Goal: Task Accomplishment & Management: Manage account settings

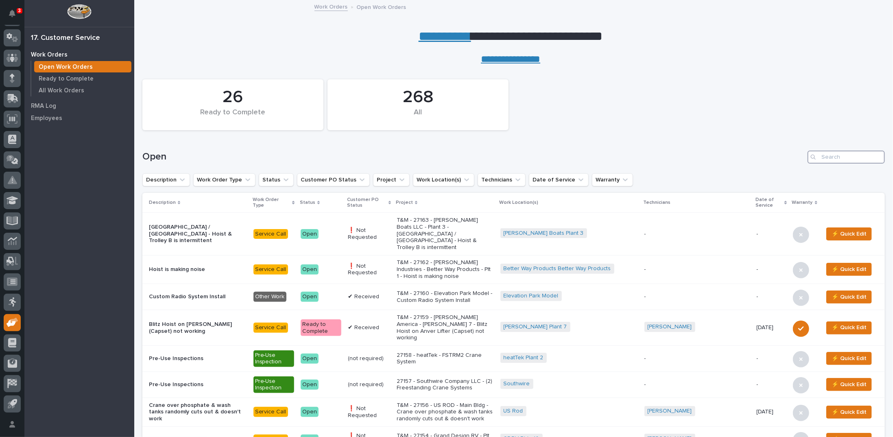
click at [838, 157] on input "Search" at bounding box center [845, 156] width 77 height 13
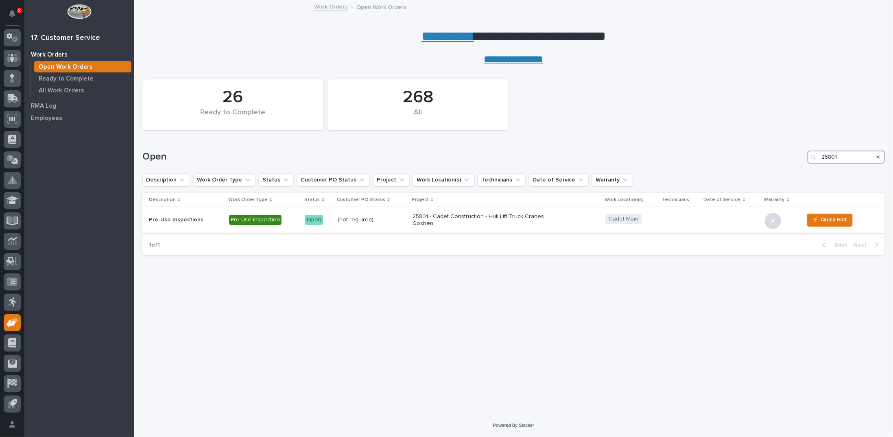
type input "25801"
click at [433, 218] on p "25801 - Cadet Construction - Hull Lift Truck Cranes Goshen" at bounding box center [483, 220] width 142 height 14
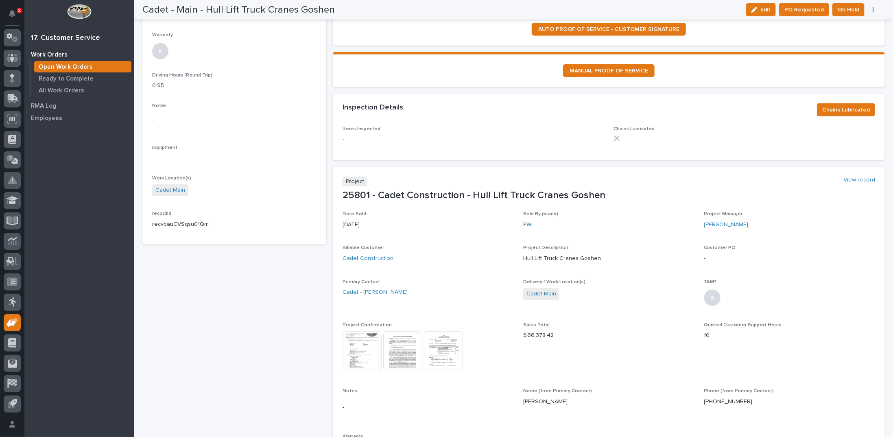
scroll to position [285, 0]
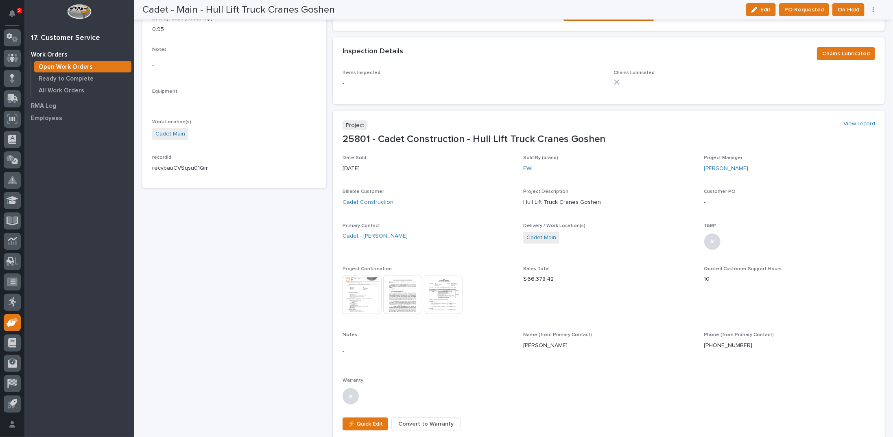
click at [369, 289] on img at bounding box center [361, 294] width 39 height 39
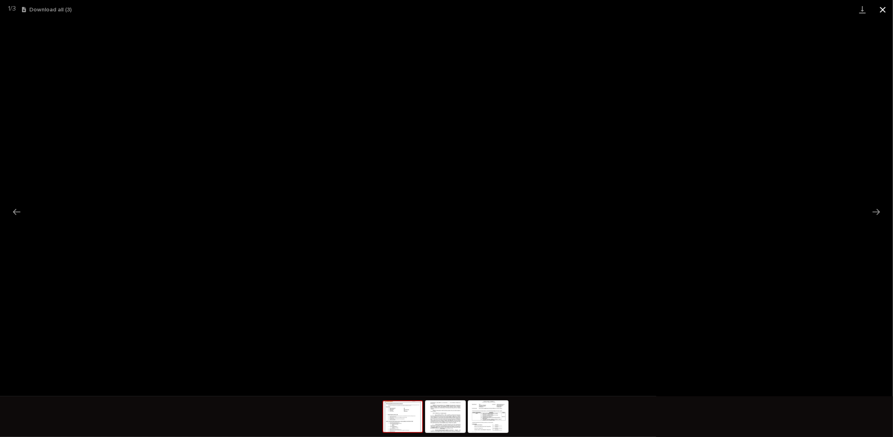
click at [881, 10] on button "Close gallery" at bounding box center [882, 9] width 20 height 19
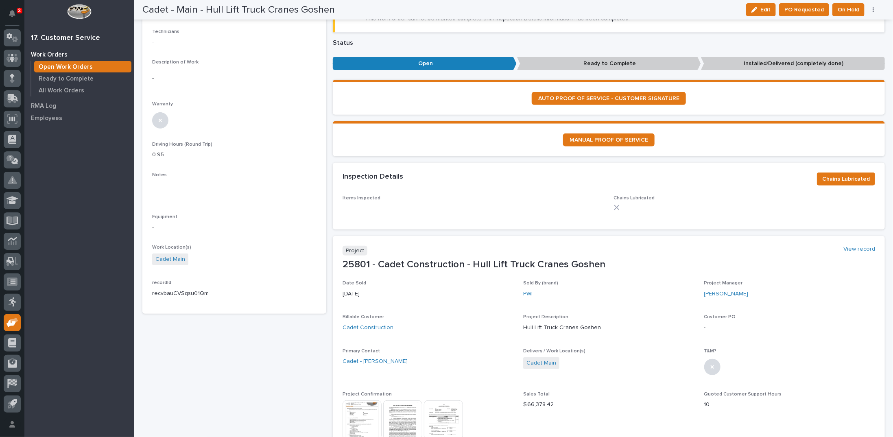
scroll to position [0, 0]
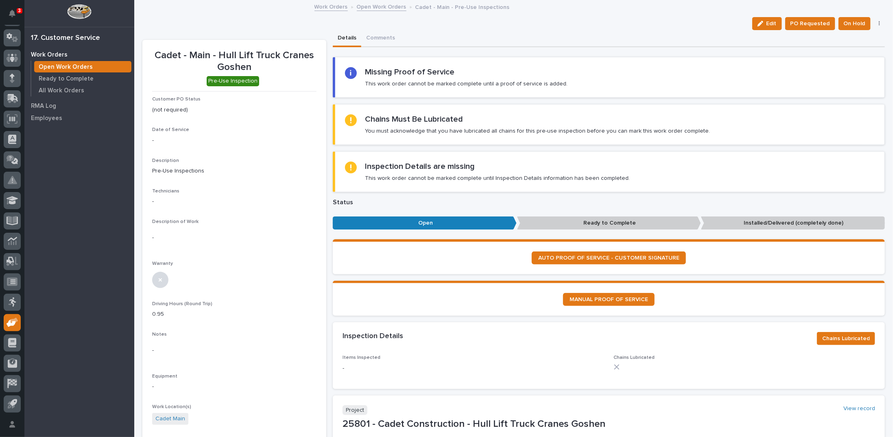
click at [366, 8] on link "Open Work Orders" at bounding box center [382, 6] width 50 height 9
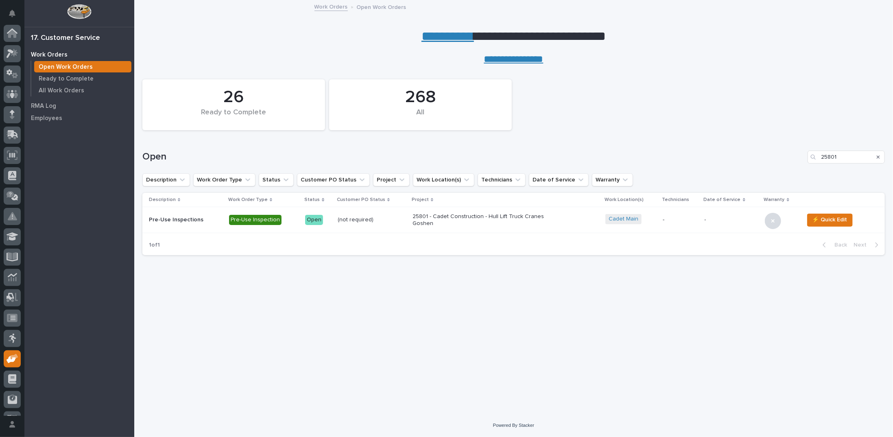
scroll to position [36, 0]
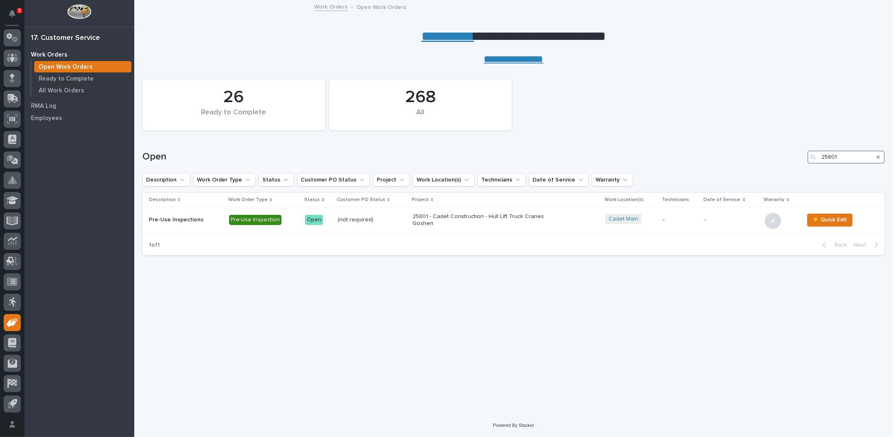
drag, startPoint x: 842, startPoint y: 157, endPoint x: 723, endPoint y: 142, distance: 119.7
click at [732, 143] on div "Open 25801" at bounding box center [513, 153] width 742 height 39
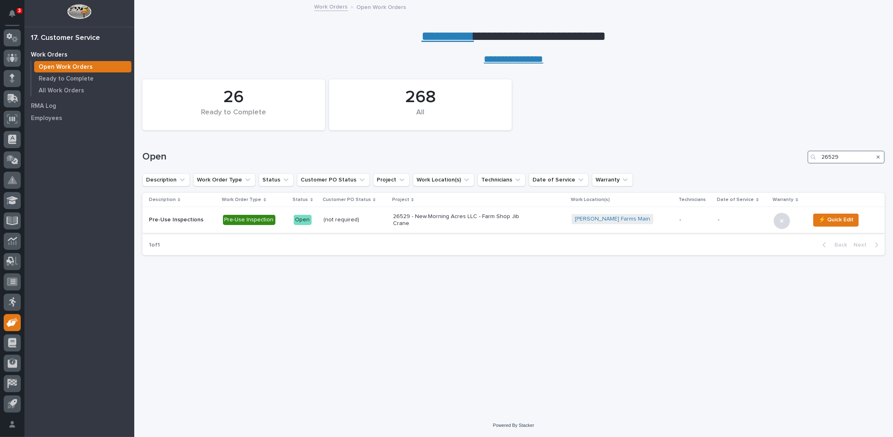
type input "26529"
click at [426, 222] on p "26529 - New Morning Acres LLC - Farm Shop Jib Crane" at bounding box center [464, 220] width 142 height 14
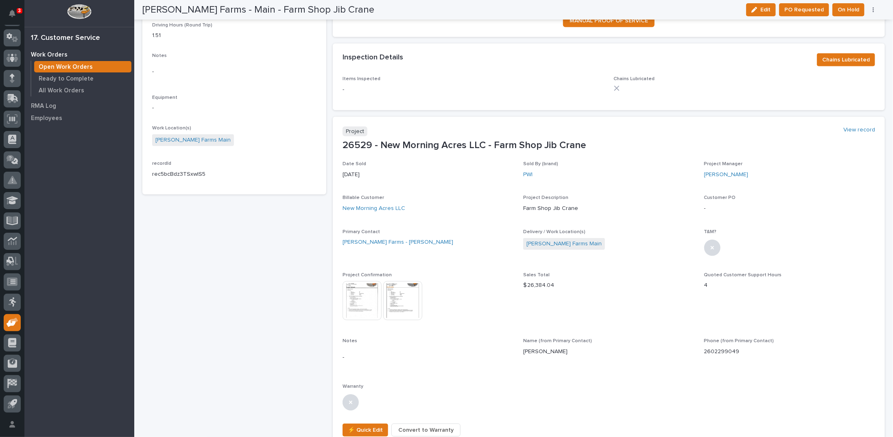
scroll to position [285, 0]
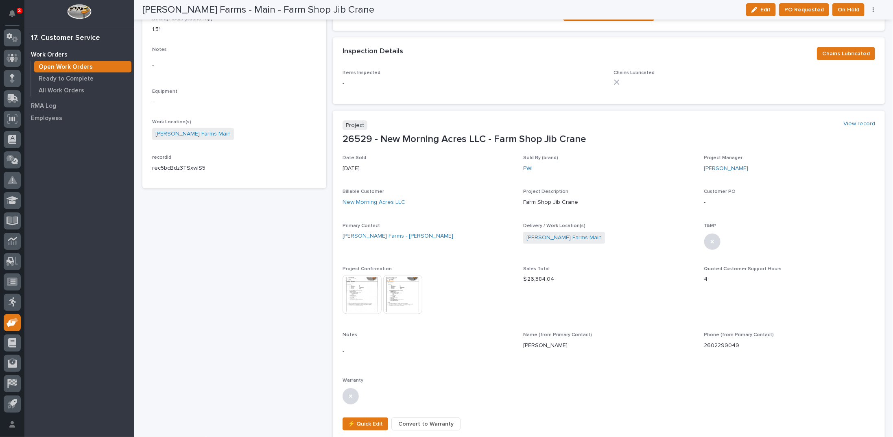
click at [364, 293] on img at bounding box center [361, 294] width 39 height 39
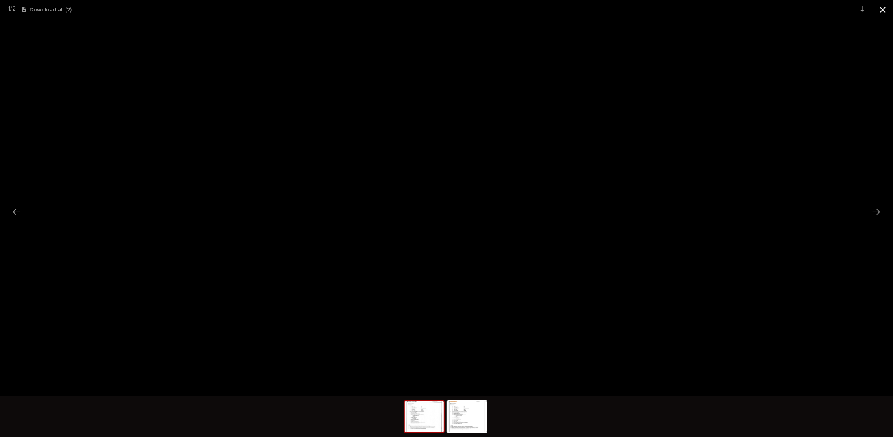
click at [883, 9] on button "Close gallery" at bounding box center [882, 9] width 20 height 19
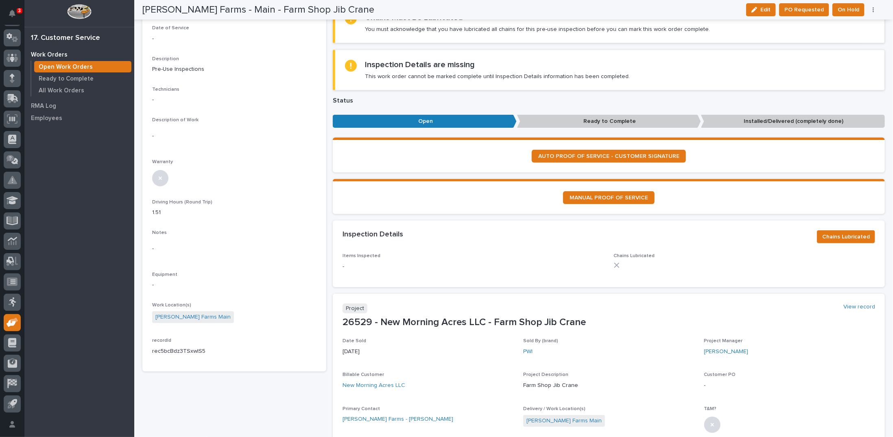
scroll to position [0, 0]
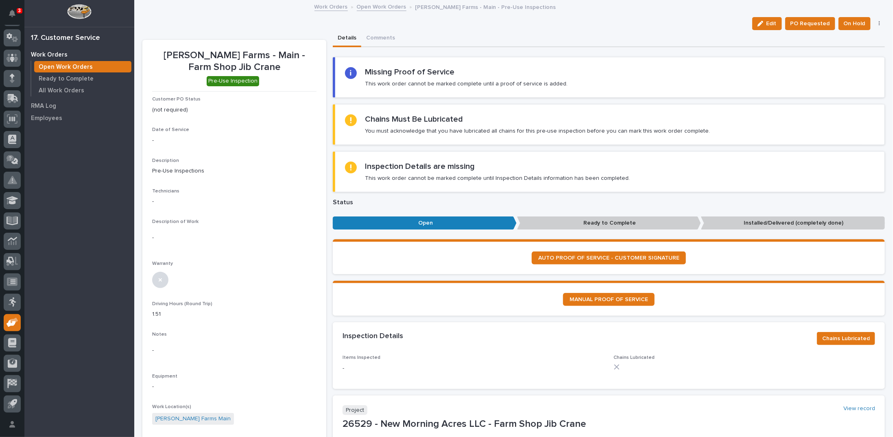
click at [369, 7] on link "Open Work Orders" at bounding box center [382, 6] width 50 height 9
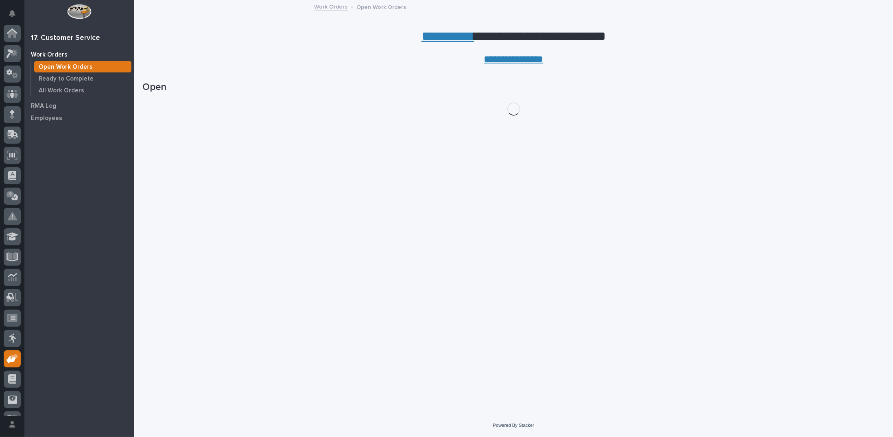
scroll to position [36, 0]
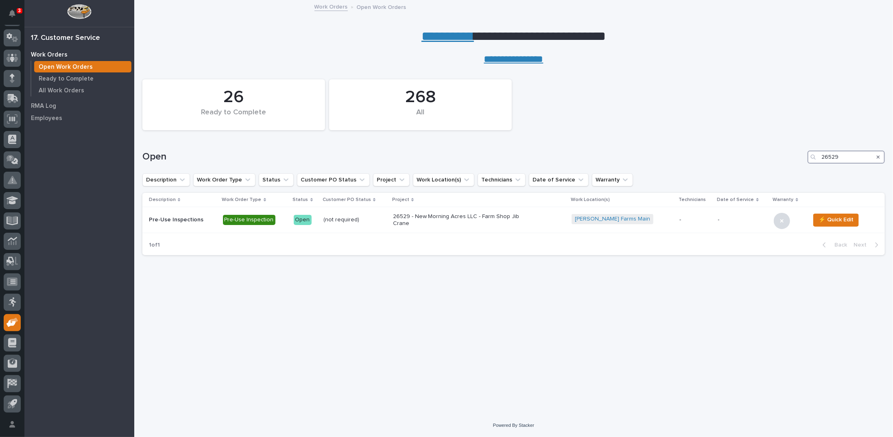
drag, startPoint x: 855, startPoint y: 161, endPoint x: 715, endPoint y: 158, distance: 140.0
click at [721, 161] on div "Open 26529" at bounding box center [513, 156] width 742 height 13
type input "27156"
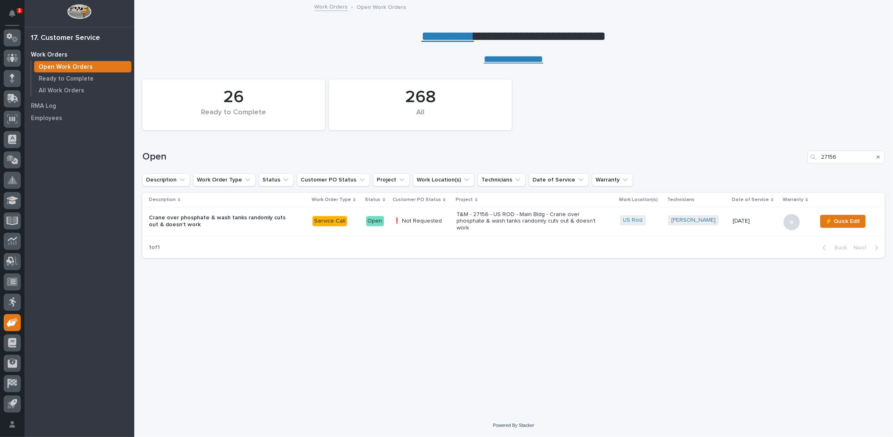
click at [479, 216] on p "T&M - 27156 - US ROD - Main Bldg - Crane over phosphate & wash tanks randomly c…" at bounding box center [528, 221] width 142 height 20
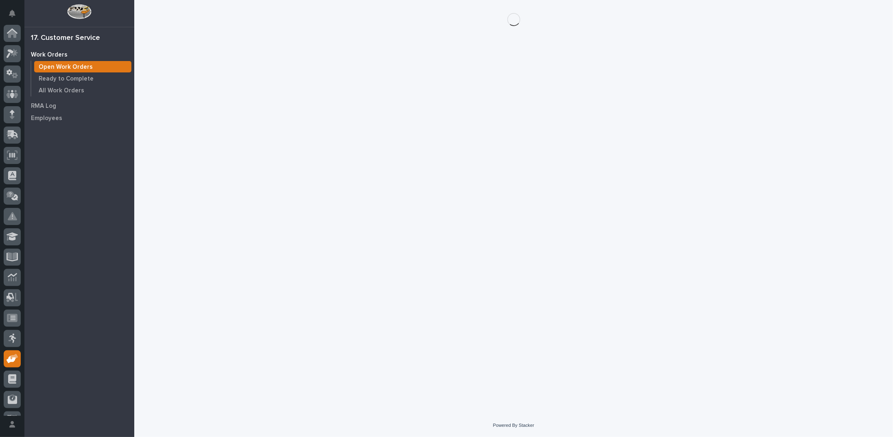
scroll to position [36, 0]
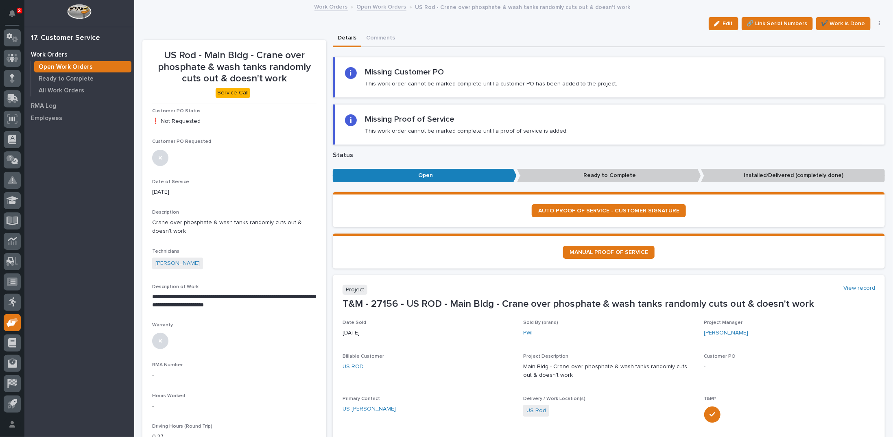
drag, startPoint x: 721, startPoint y: 20, endPoint x: 687, endPoint y: 23, distance: 33.9
click at [716, 20] on button "Edit" at bounding box center [724, 23] width 30 height 13
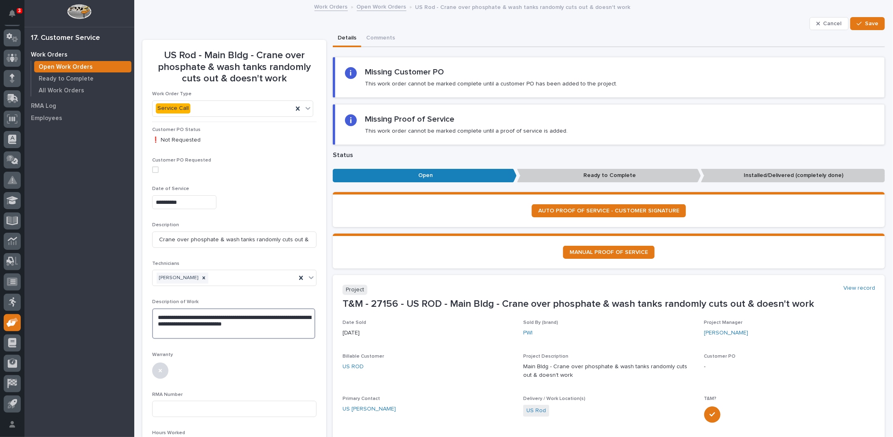
click at [281, 322] on textarea "**********" at bounding box center [233, 323] width 163 height 31
type textarea "**********"
click at [865, 27] on span "Save" at bounding box center [871, 23] width 13 height 7
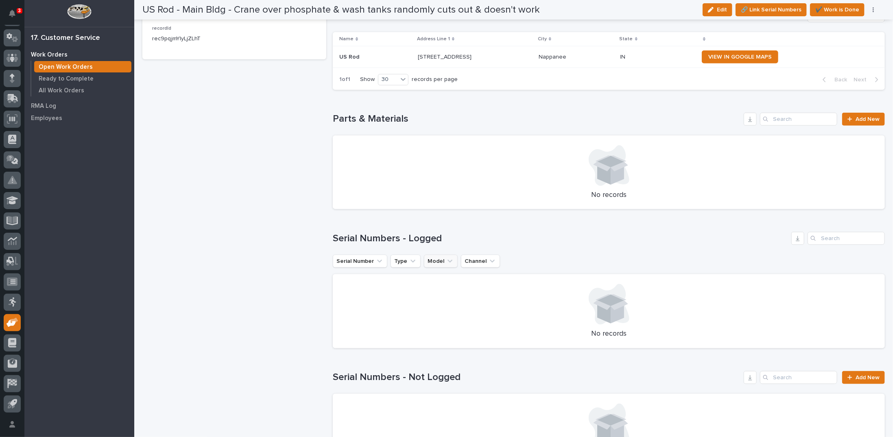
scroll to position [651, 0]
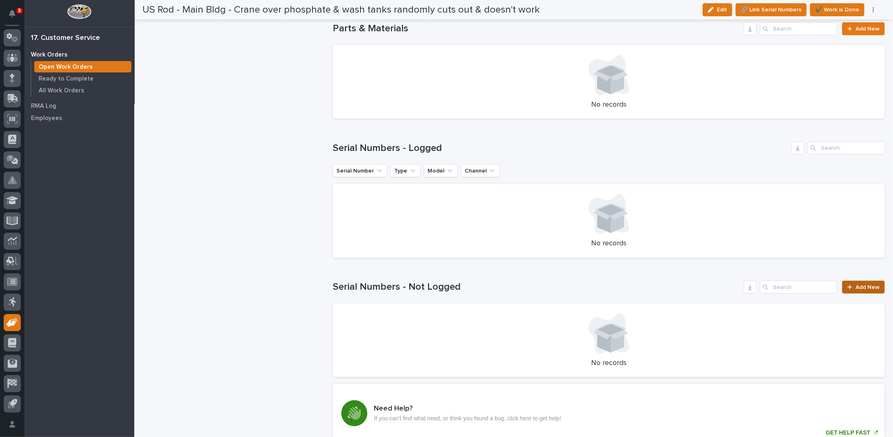
click at [855, 286] on span "Add New" at bounding box center [867, 287] width 24 height 6
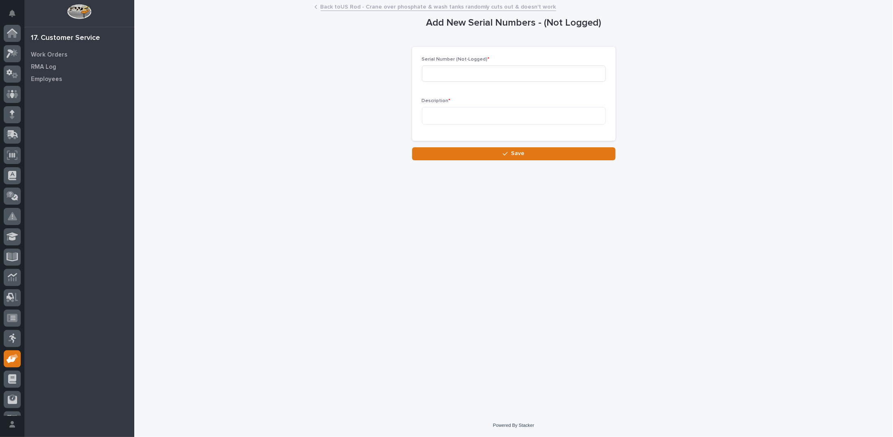
scroll to position [36, 0]
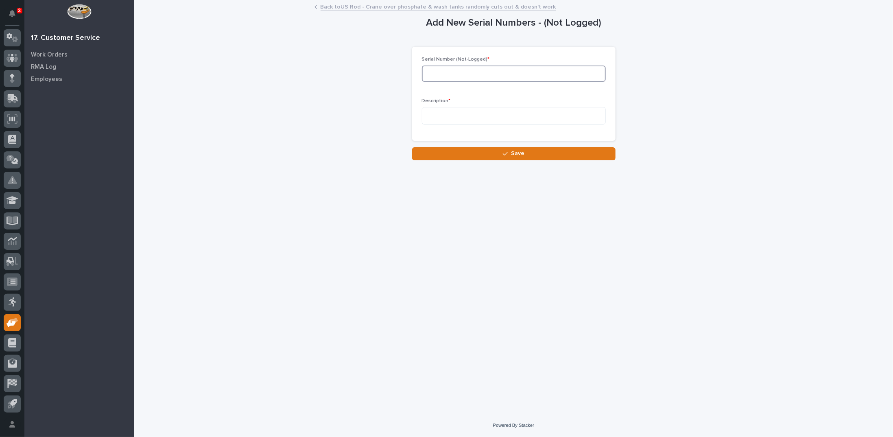
click at [470, 73] on input at bounding box center [514, 73] width 184 height 16
type input "24100042"
click at [478, 117] on textarea "**********" at bounding box center [514, 115] width 184 height 17
drag, startPoint x: 472, startPoint y: 113, endPoint x: 469, endPoint y: 101, distance: 13.1
click at [472, 113] on textarea "**********" at bounding box center [514, 115] width 184 height 17
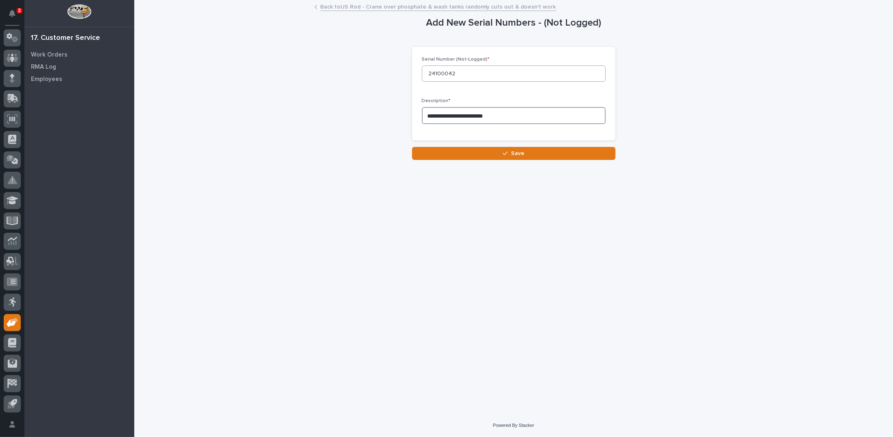
type textarea "**********"
click at [475, 71] on input "24100042" at bounding box center [514, 73] width 184 height 16
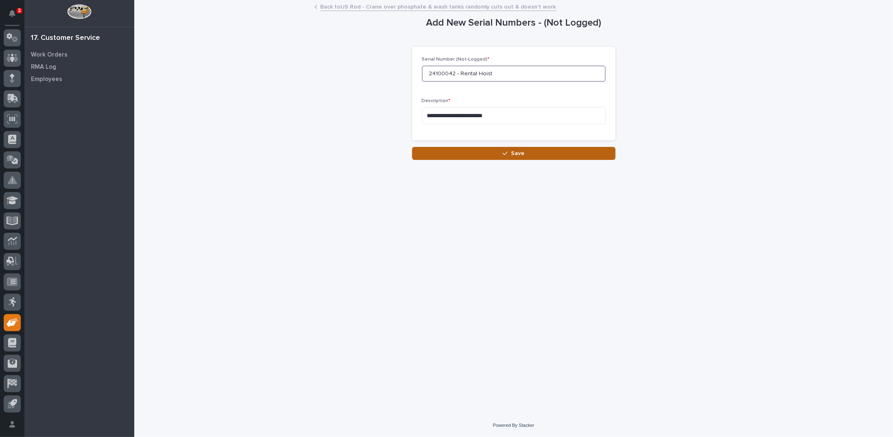
type input "24100042 - Rental Hoist"
click at [473, 155] on button "Save" at bounding box center [513, 153] width 203 height 13
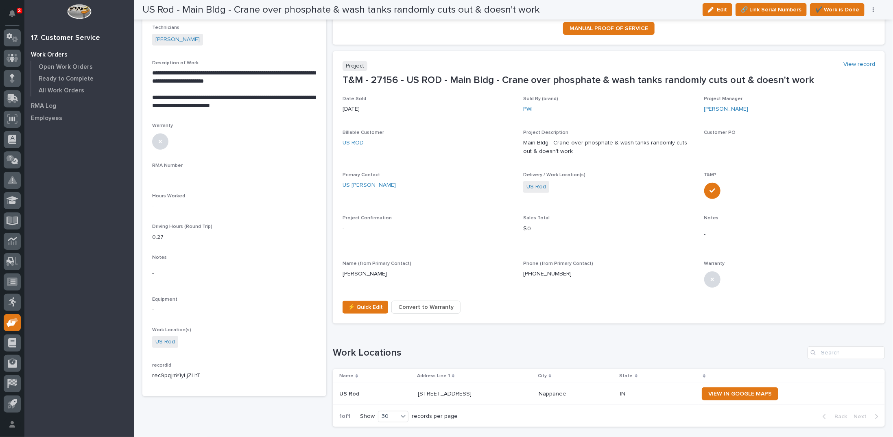
scroll to position [215, 0]
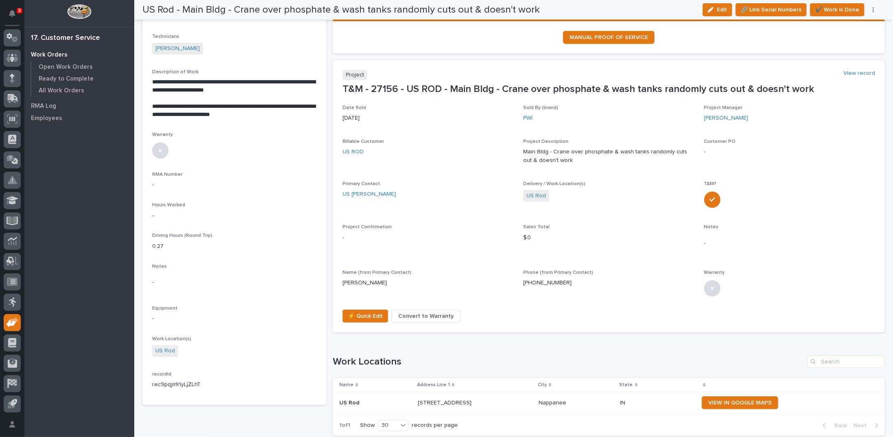
click at [281, 113] on p "**********" at bounding box center [233, 110] width 163 height 16
click at [277, 114] on p "**********" at bounding box center [233, 110] width 163 height 16
click at [713, 9] on icon "button" at bounding box center [711, 10] width 6 height 6
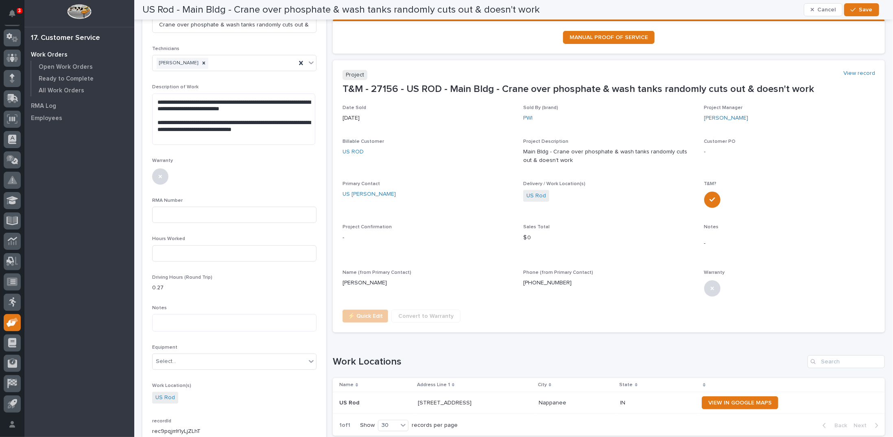
scroll to position [0, 0]
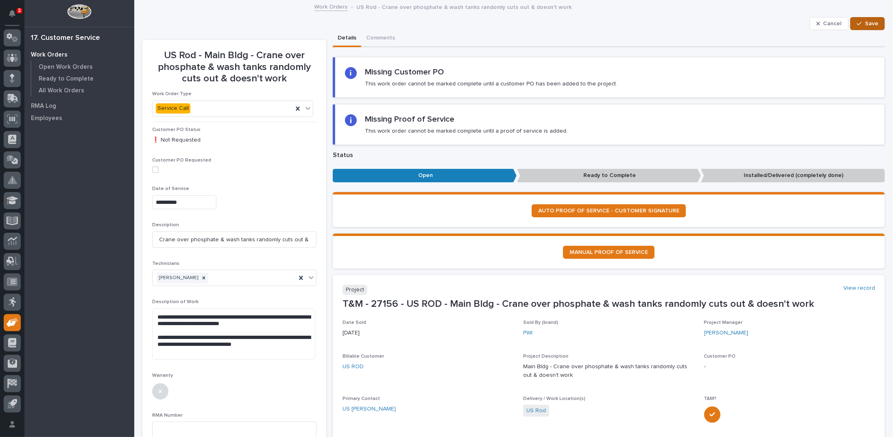
click at [857, 23] on div "button" at bounding box center [861, 24] width 8 height 6
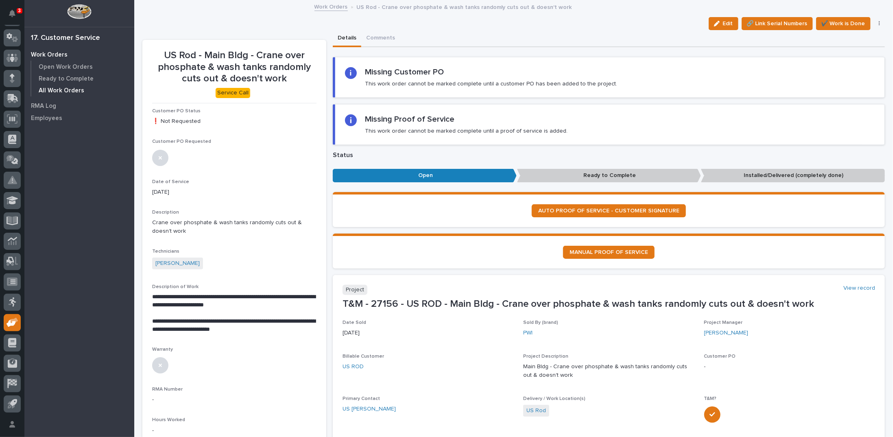
click at [70, 92] on p "All Work Orders" at bounding box center [62, 90] width 46 height 7
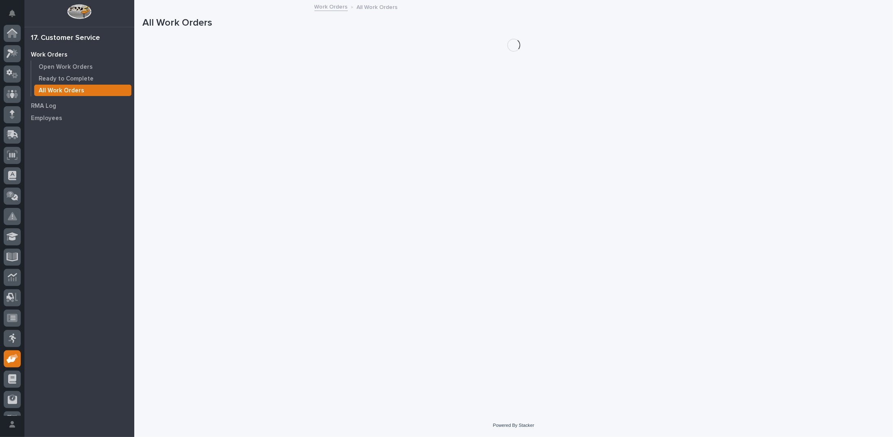
scroll to position [36, 0]
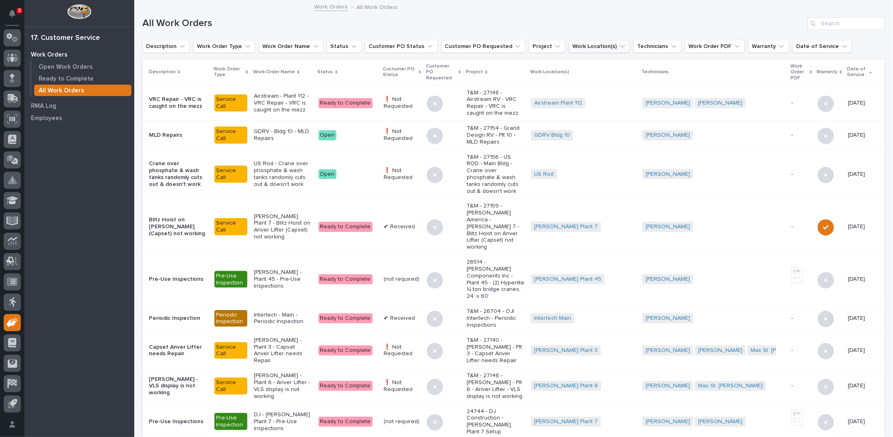
click at [620, 46] on icon "Work Location(s)" at bounding box center [622, 46] width 5 height 3
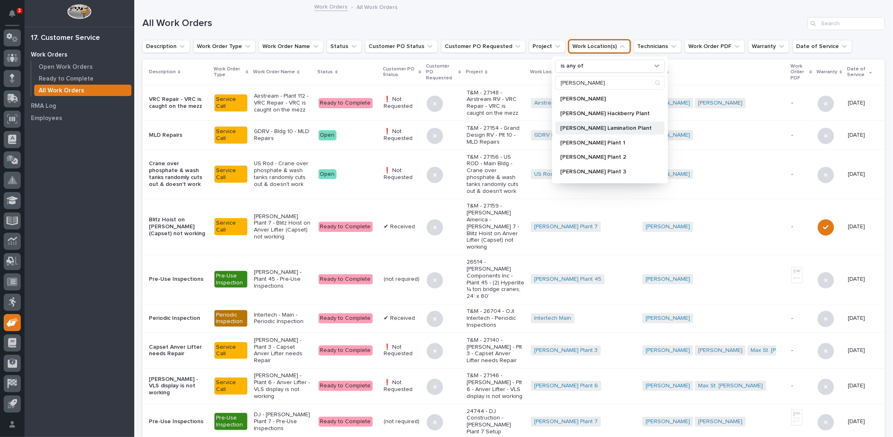
scroll to position [41, 0]
type input "brinkley"
click at [589, 143] on p "Brinkley Plant 6" at bounding box center [606, 146] width 92 height 6
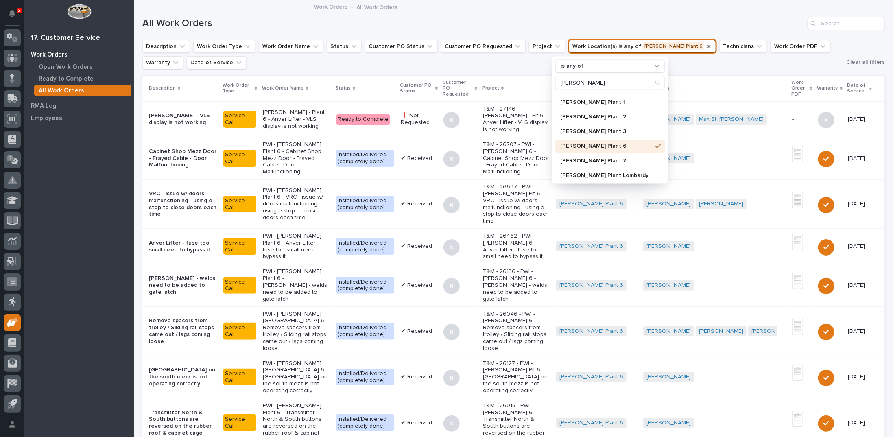
click at [706, 47] on icon "Work Location(s)" at bounding box center [709, 46] width 7 height 7
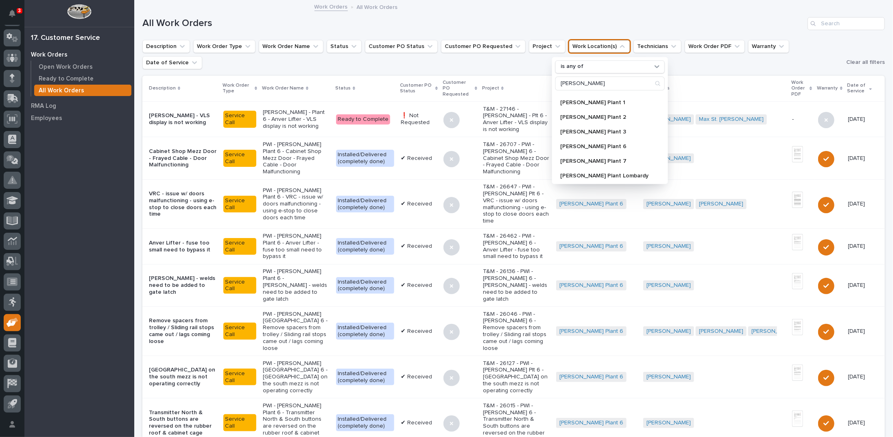
click at [470, 14] on div "All Work Orders" at bounding box center [513, 20] width 742 height 39
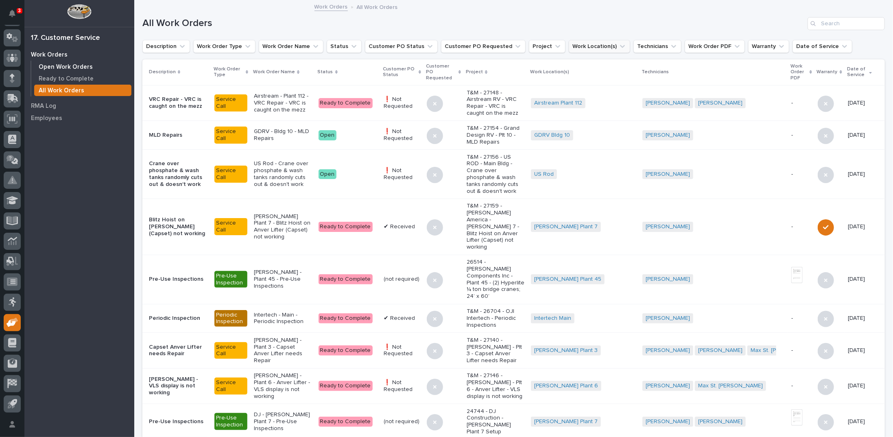
click at [59, 65] on p "Open Work Orders" at bounding box center [66, 66] width 54 height 7
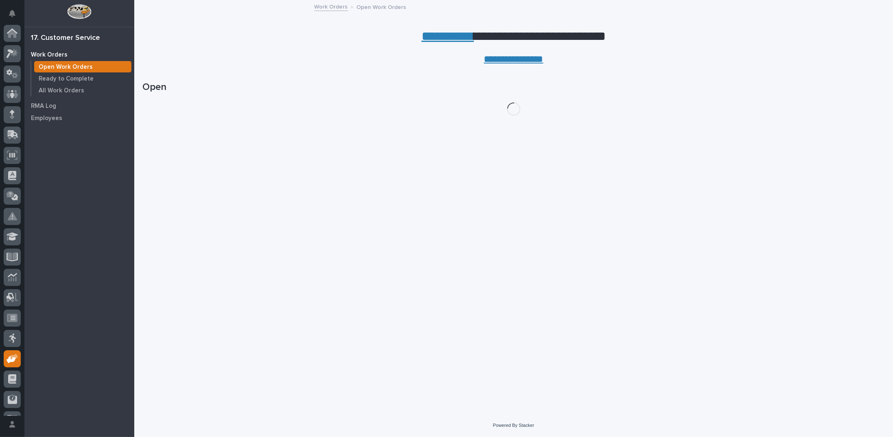
scroll to position [36, 0]
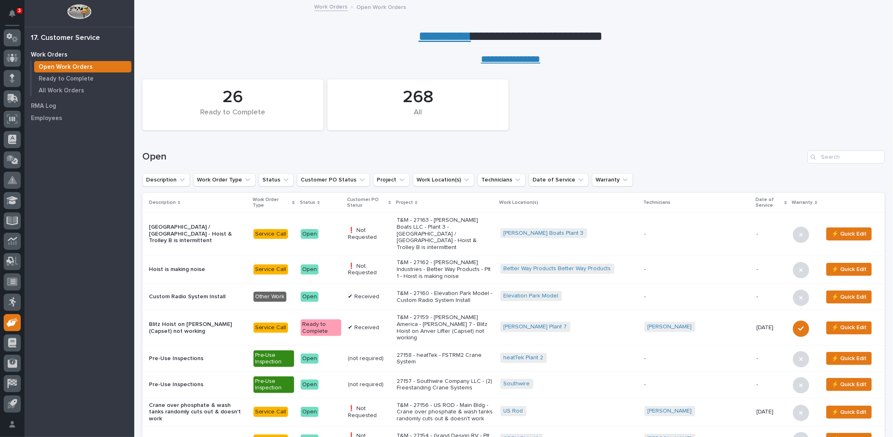
click at [434, 34] on link "**********" at bounding box center [445, 36] width 52 height 13
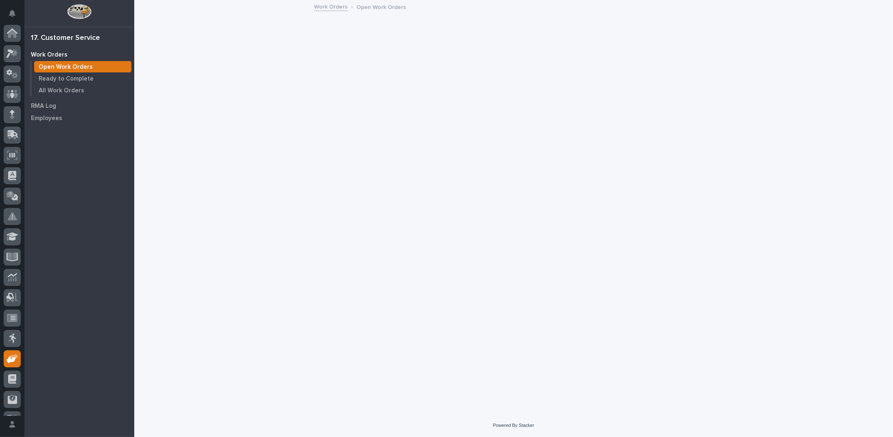
scroll to position [36, 0]
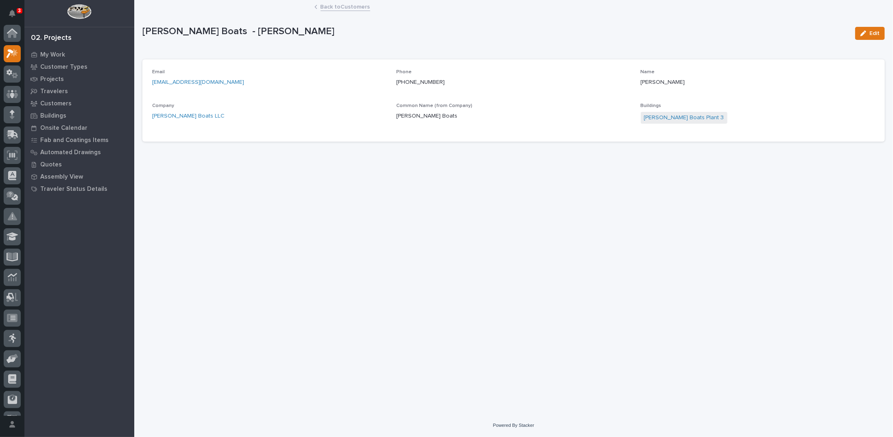
scroll to position [20, 0]
click at [330, 5] on link "Back to Customers" at bounding box center [346, 6] width 50 height 9
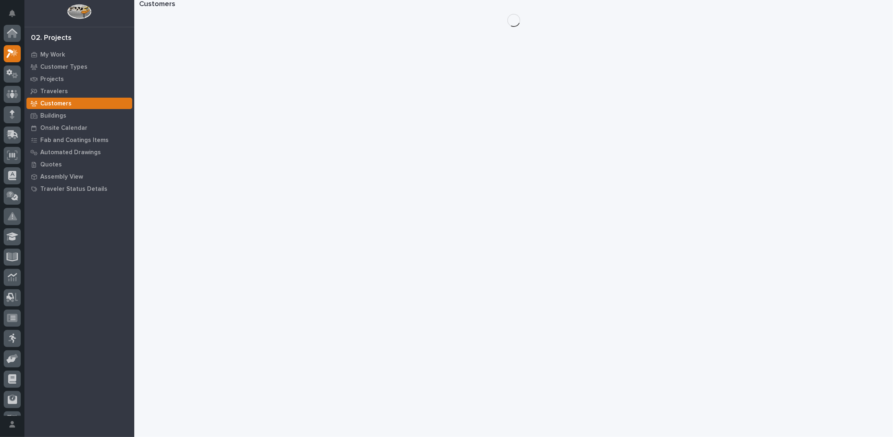
scroll to position [20, 0]
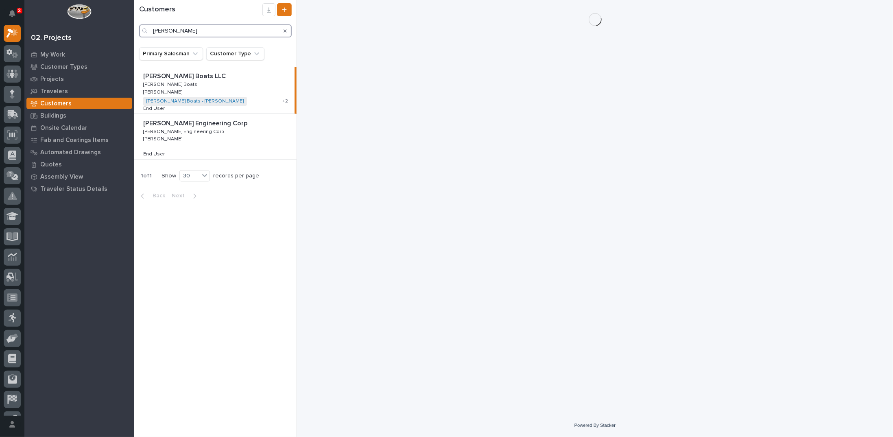
drag, startPoint x: 176, startPoint y: 30, endPoint x: 54, endPoint y: 12, distance: 123.3
click at [134, 13] on div "3 My Settings Log Out 02. Projects My Work Customer Types Projects Travelers Cu…" at bounding box center [513, 218] width 759 height 437
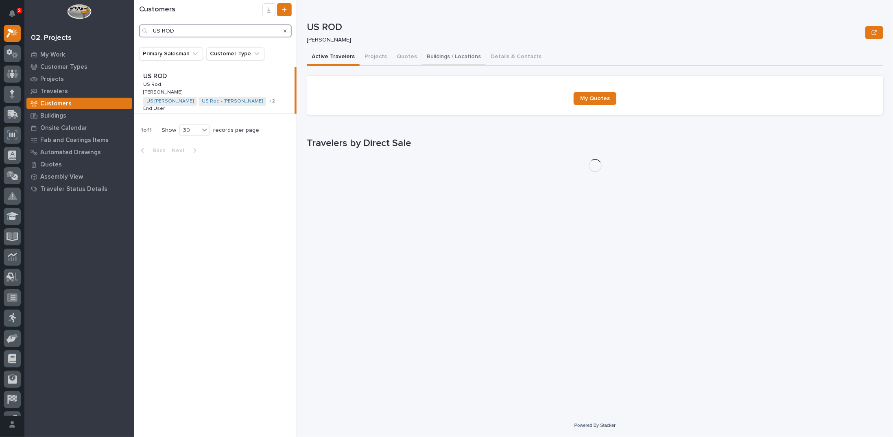
type input "US ROD"
click at [465, 57] on button "Buildings / Locations" at bounding box center [454, 57] width 64 height 17
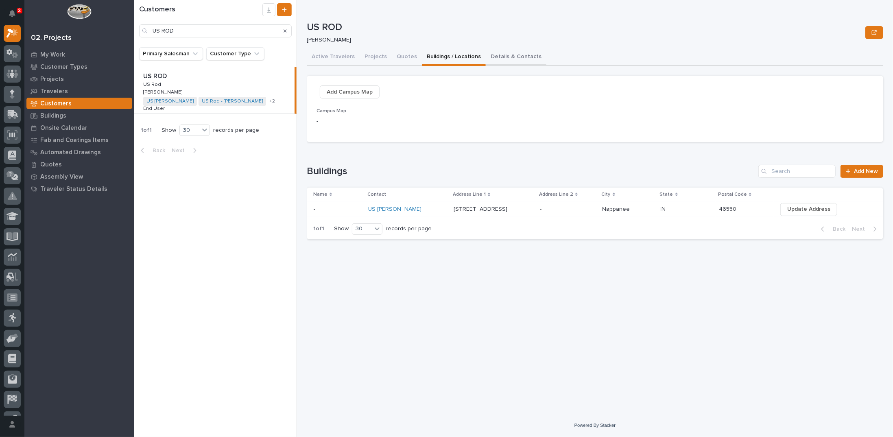
click at [495, 55] on button "Details & Contacts" at bounding box center [516, 57] width 61 height 17
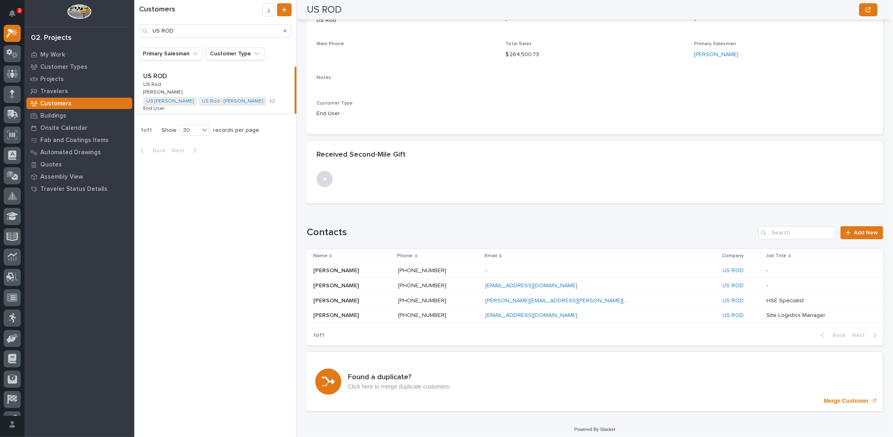
scroll to position [103, 0]
